Goal: Transaction & Acquisition: Purchase product/service

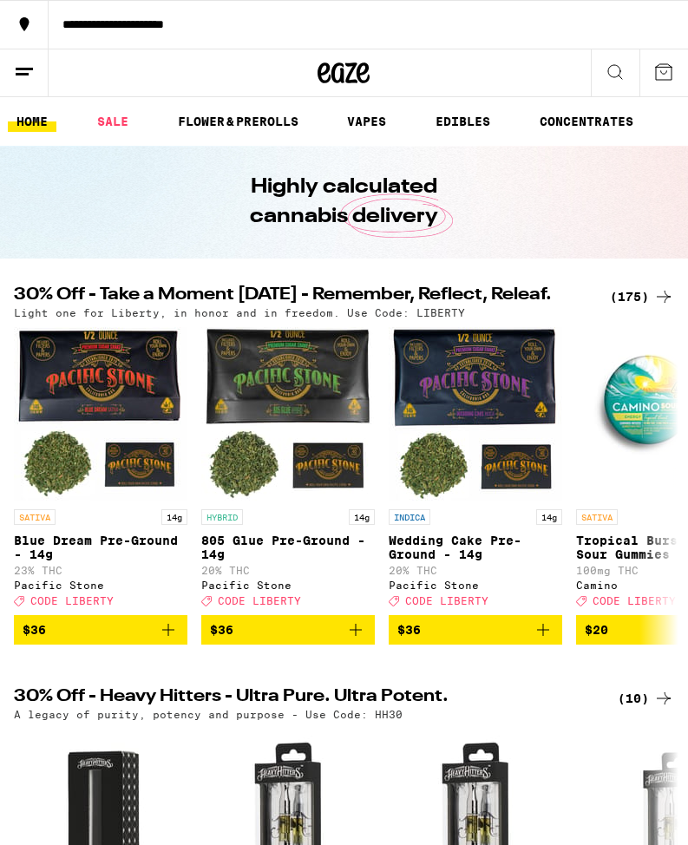
click at [654, 294] on icon at bounding box center [664, 296] width 21 height 21
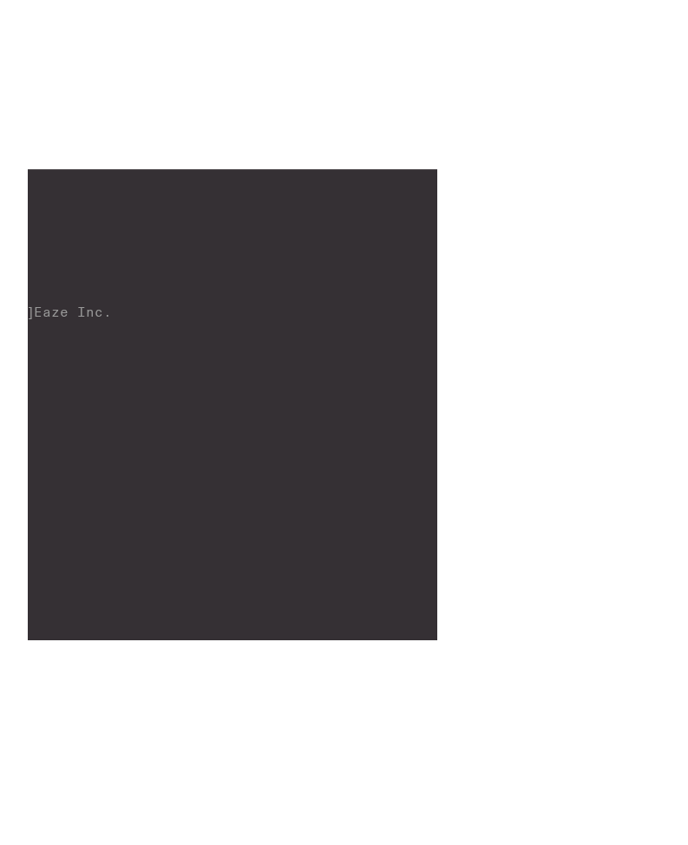
scroll to position [18330, 0]
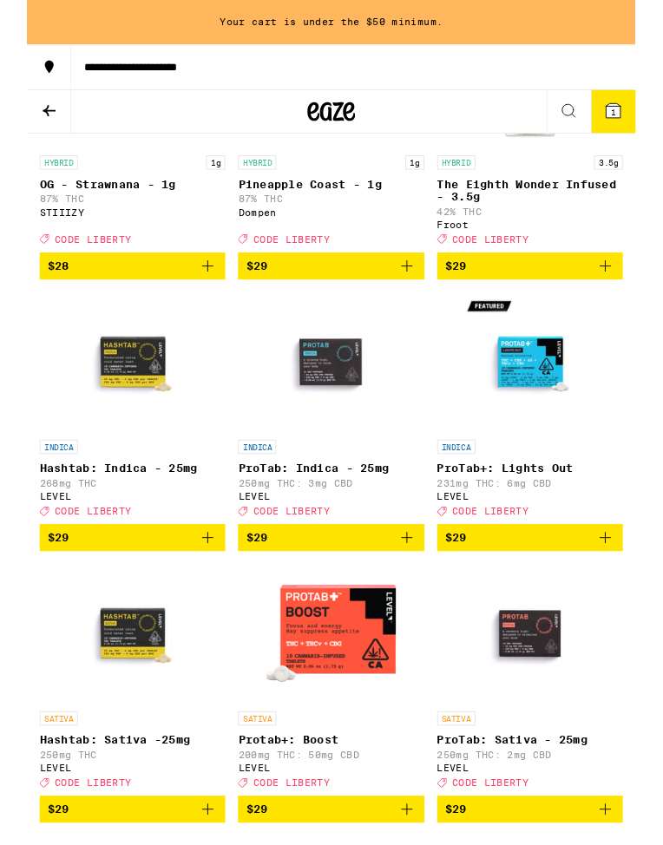
scroll to position [11455, 0]
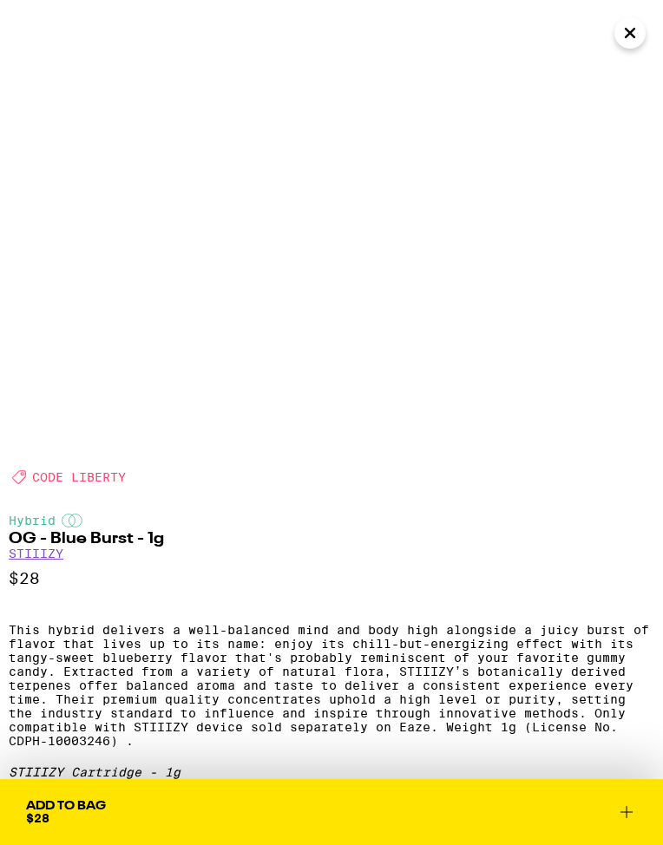
scroll to position [206, 0]
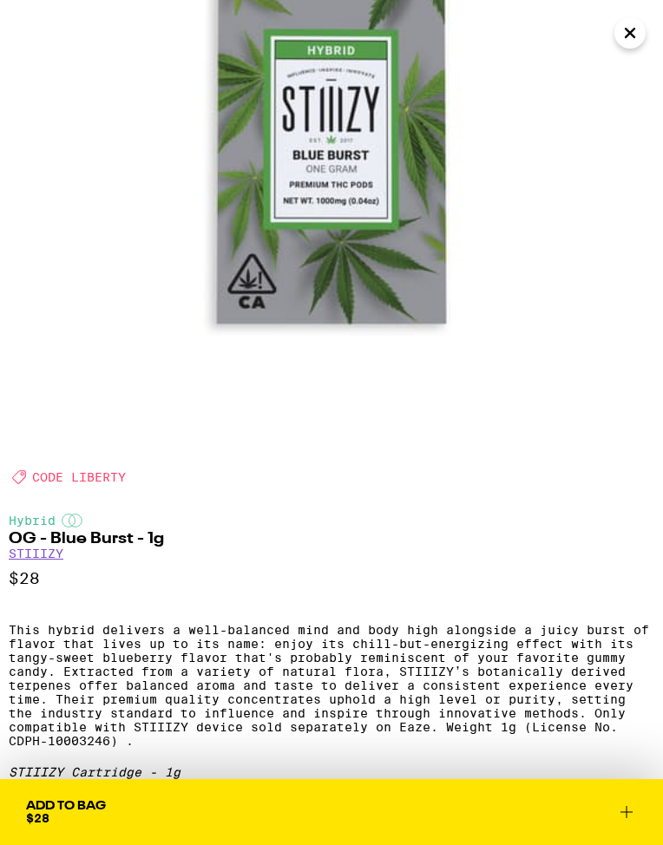
click at [637, 35] on icon "Close" at bounding box center [630, 33] width 21 height 26
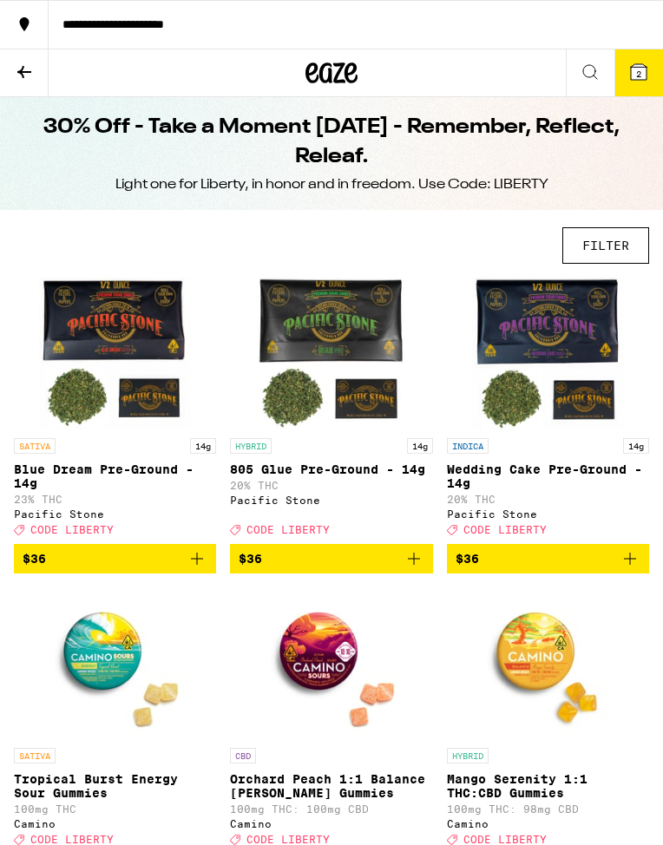
click at [648, 63] on icon at bounding box center [638, 72] width 21 height 21
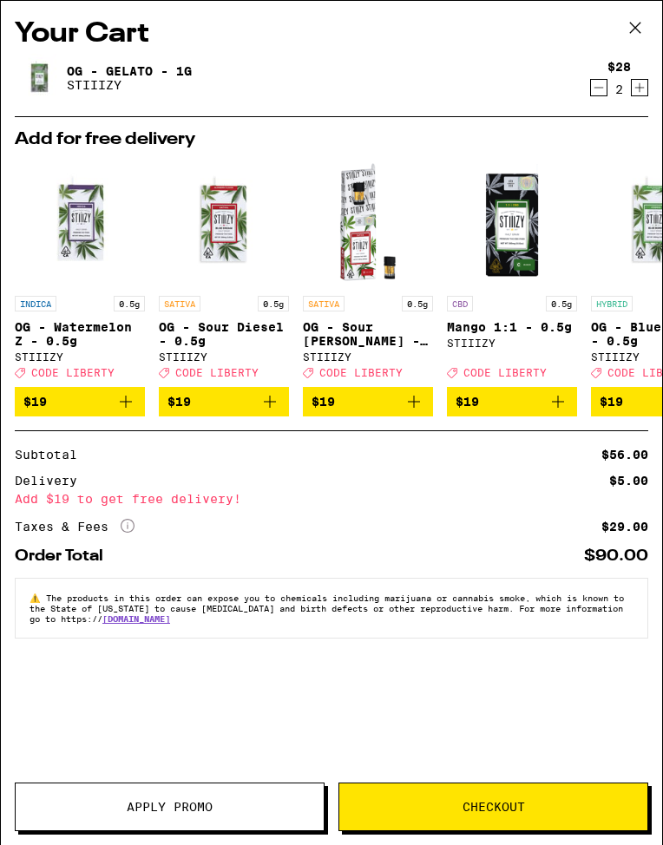
click at [136, 802] on span "Apply Promo" at bounding box center [170, 807] width 86 height 12
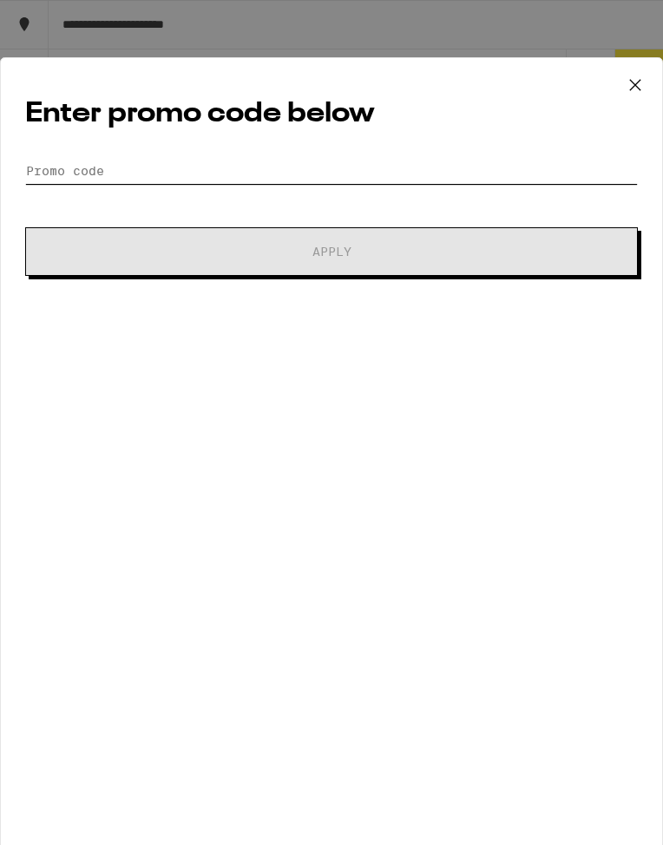
click at [300, 168] on input "Promo Code" at bounding box center [331, 171] width 613 height 26
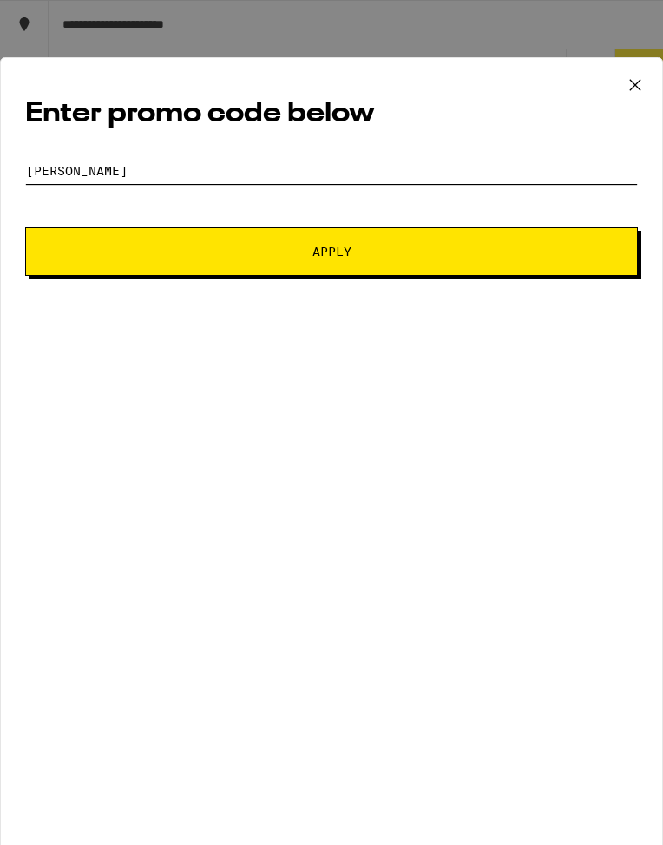
scroll to position [9, 0]
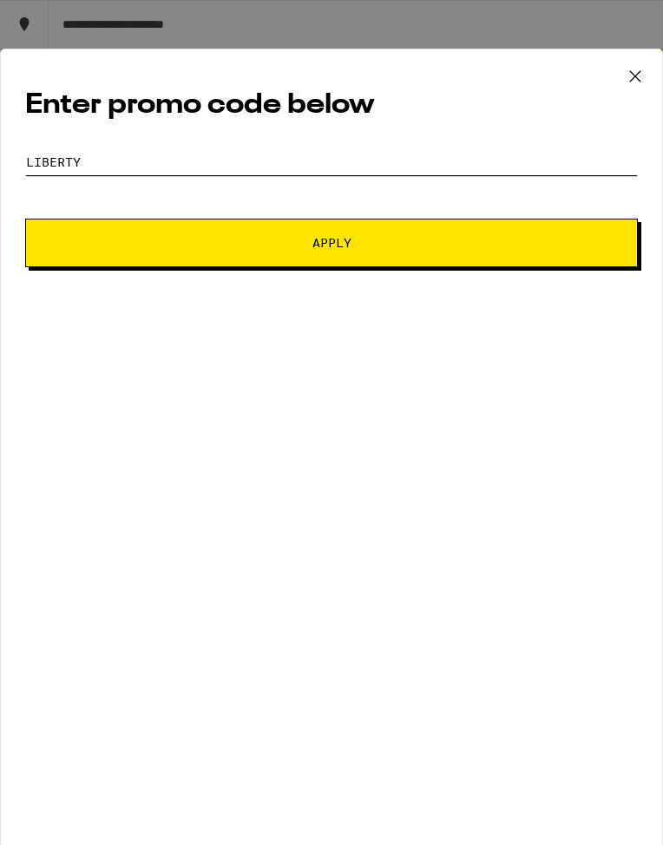
type input "Liberty"
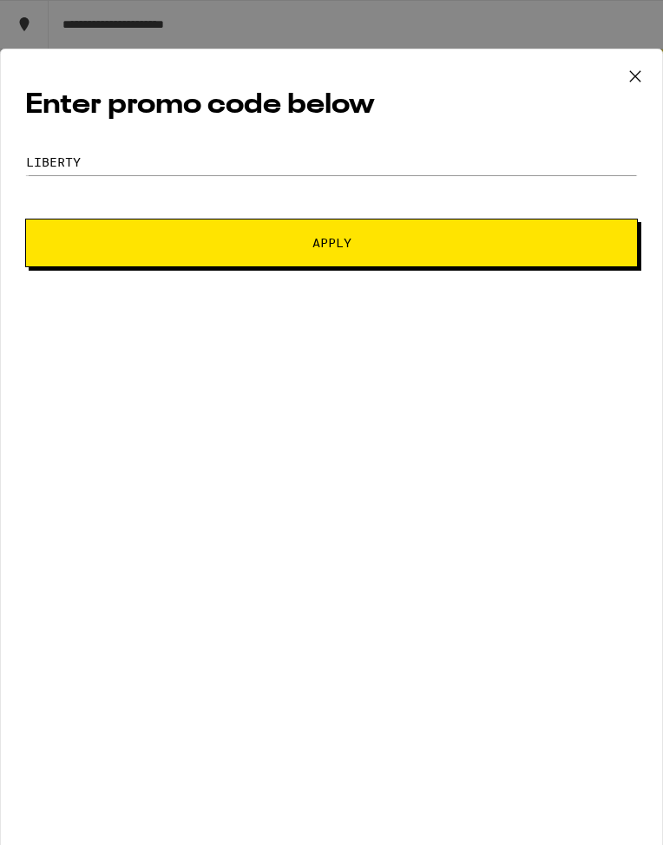
click at [330, 246] on span "Apply" at bounding box center [331, 243] width 39 height 12
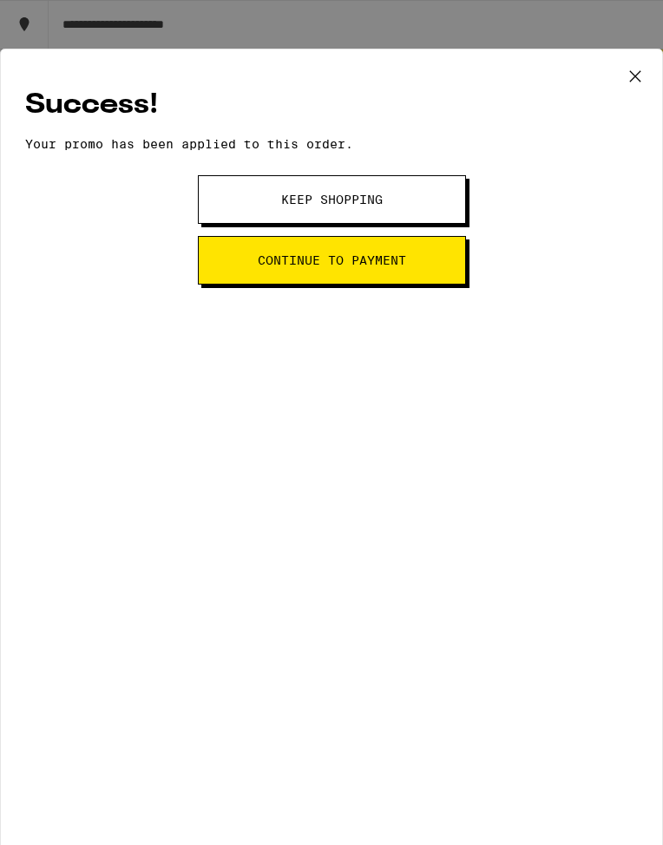
click at [640, 69] on icon at bounding box center [635, 76] width 26 height 26
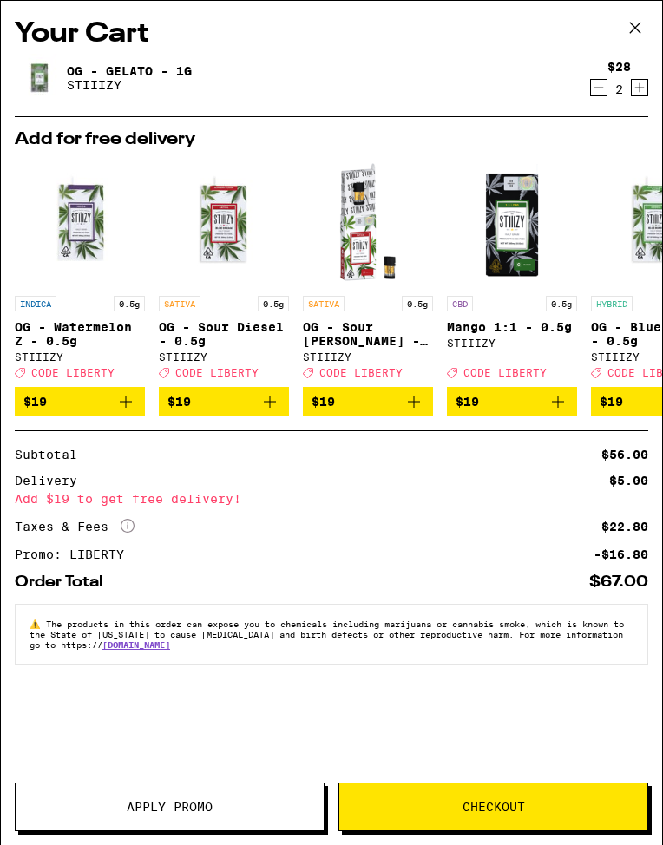
click at [638, 26] on icon at bounding box center [635, 28] width 26 height 26
